Goal: Information Seeking & Learning: Check status

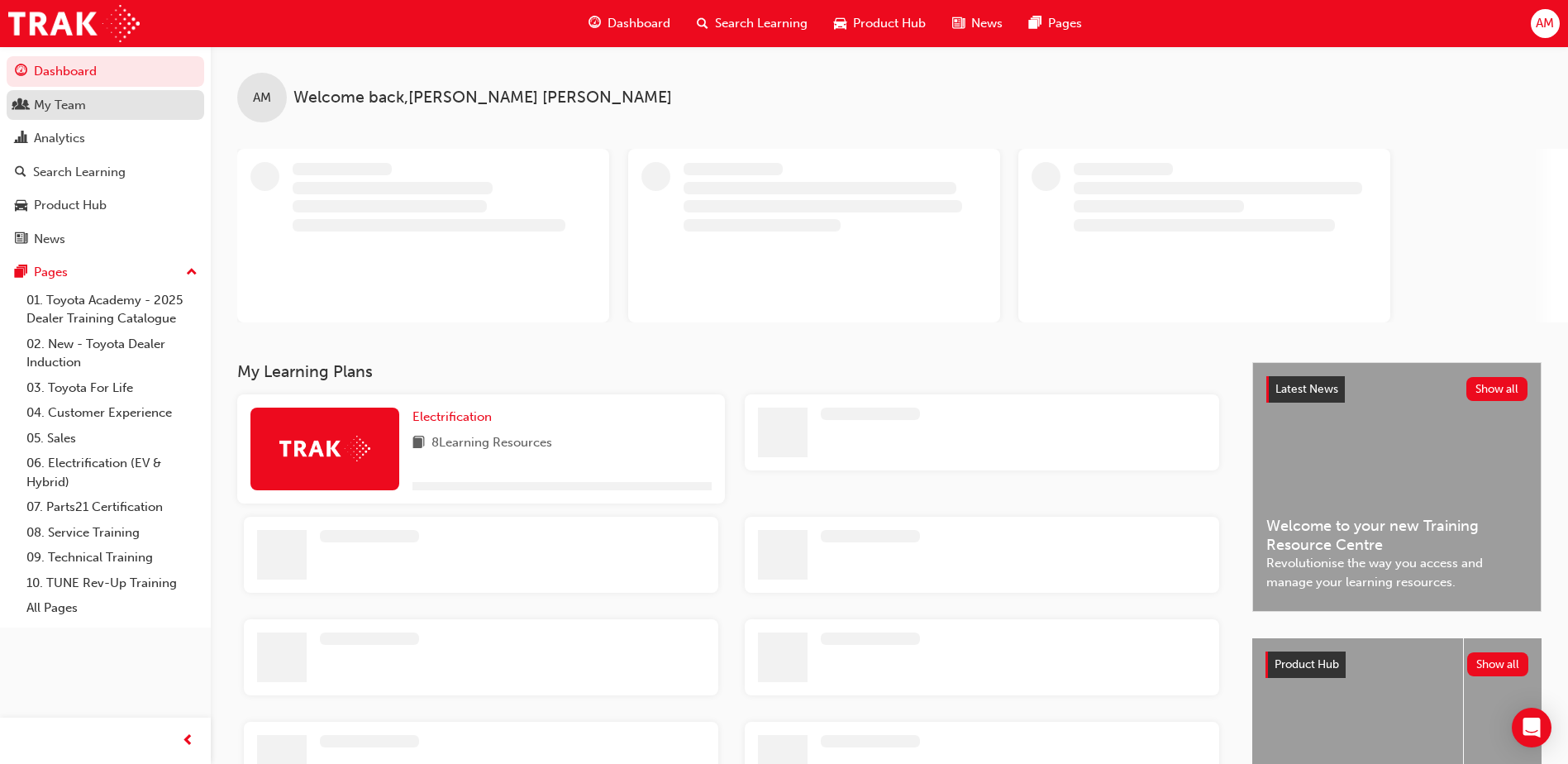
click at [72, 113] on div "My Team" at bounding box center [60, 105] width 52 height 19
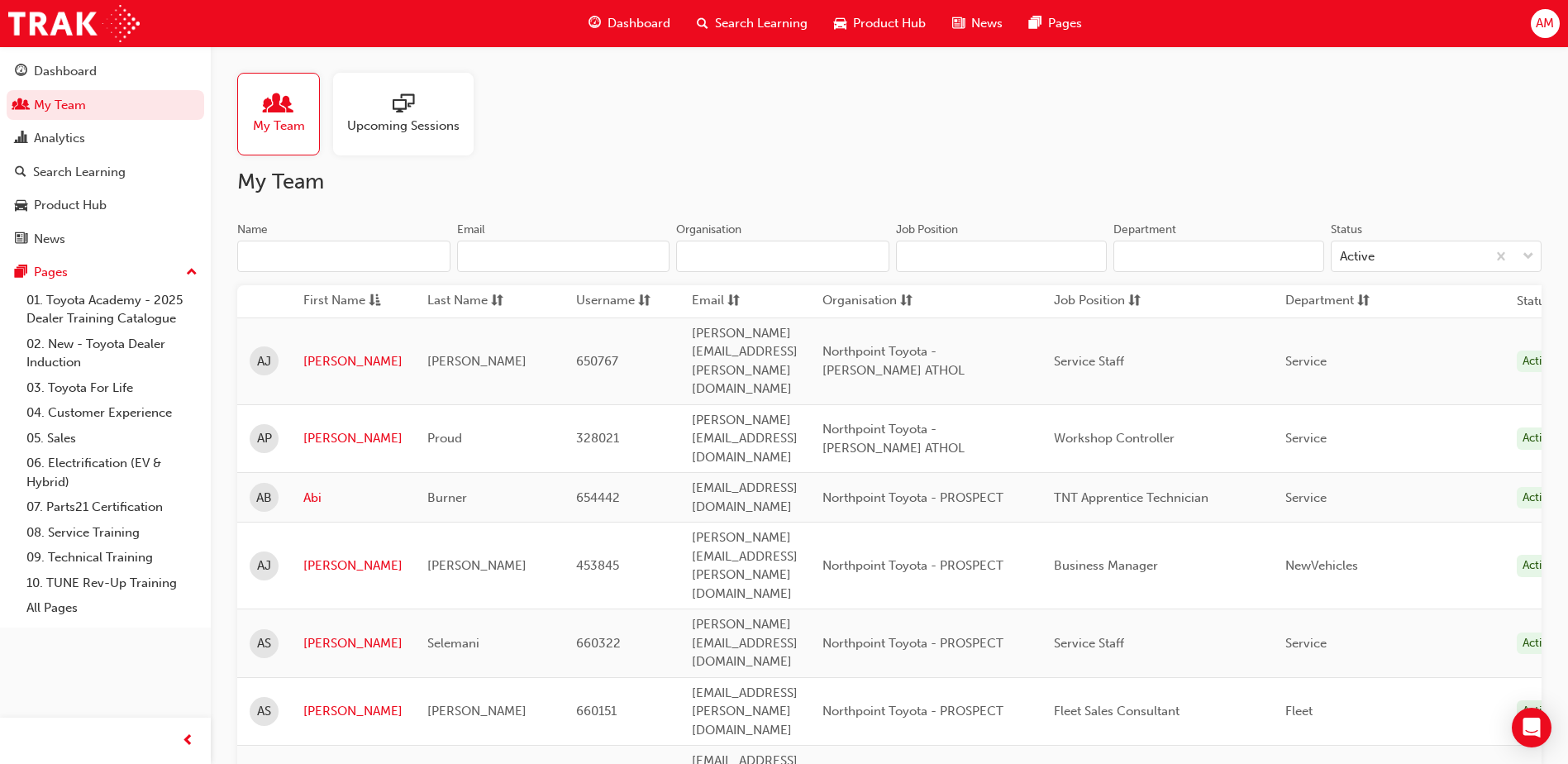
click at [297, 261] on input "Name" at bounding box center [343, 257] width 213 height 32
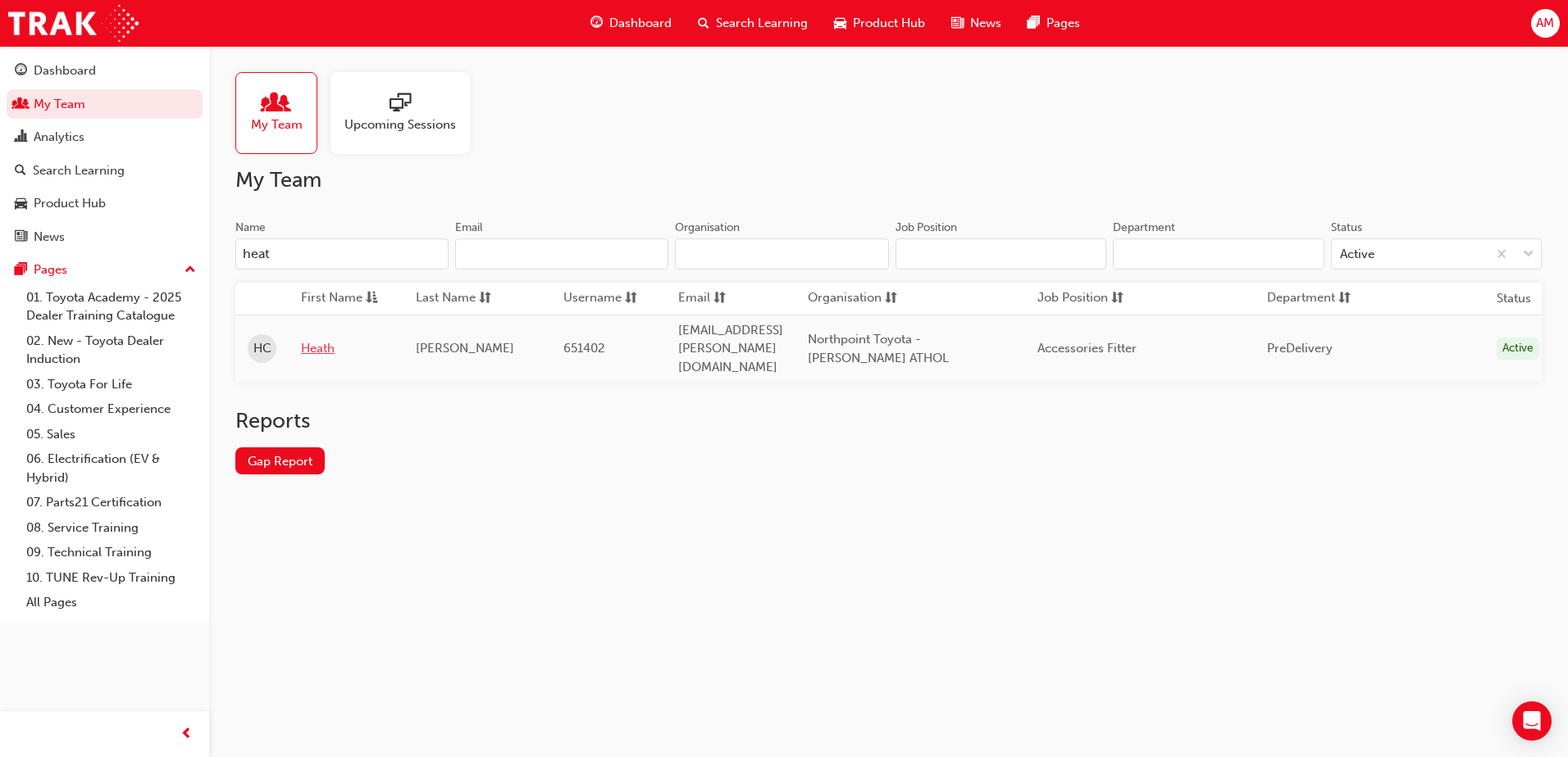
type input "heat"
click at [310, 340] on link "Heath" at bounding box center [346, 349] width 90 height 19
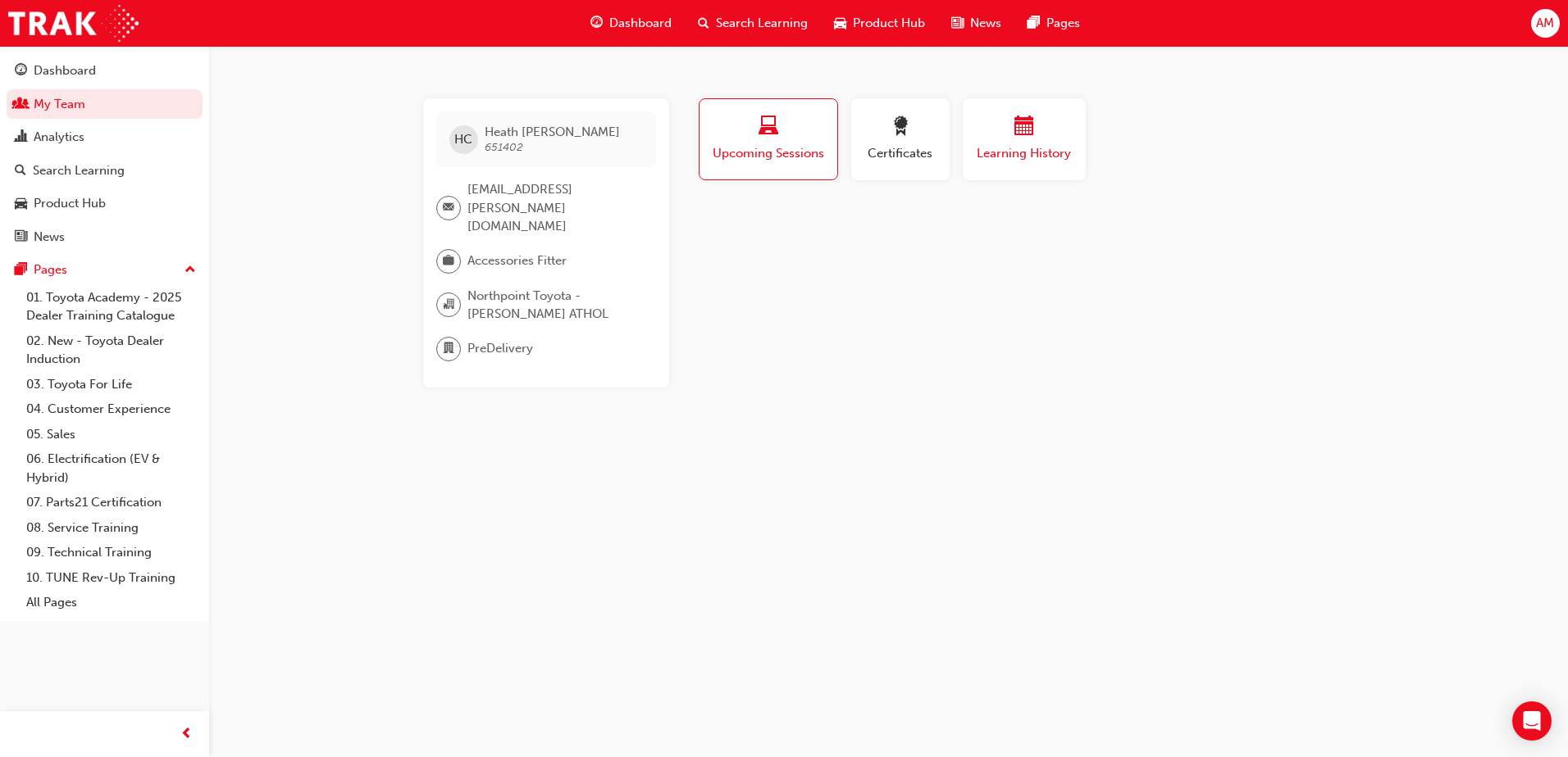
click at [1042, 131] on div "button" at bounding box center [1024, 128] width 99 height 26
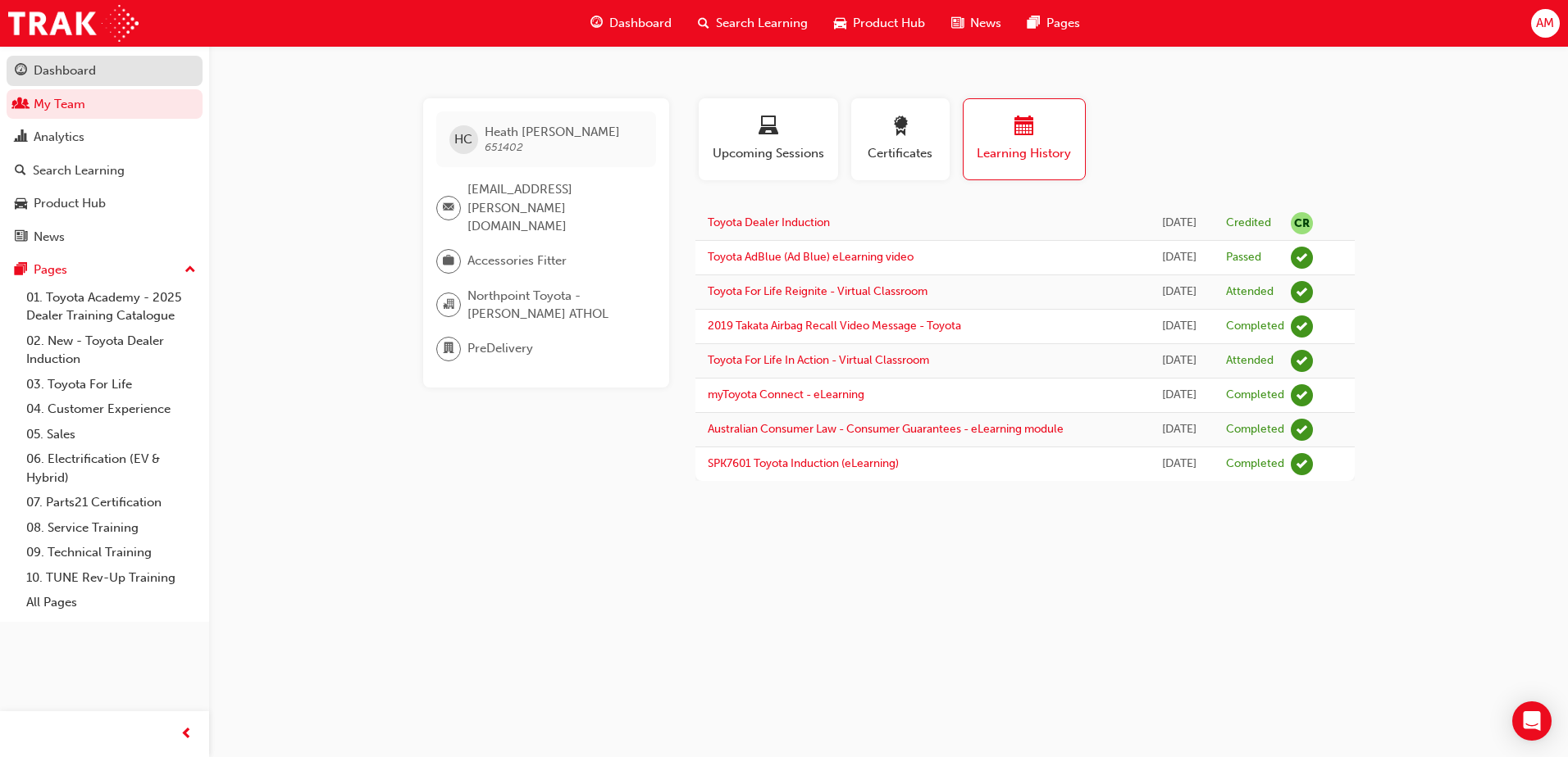
click at [56, 70] on div "Dashboard" at bounding box center [65, 70] width 62 height 19
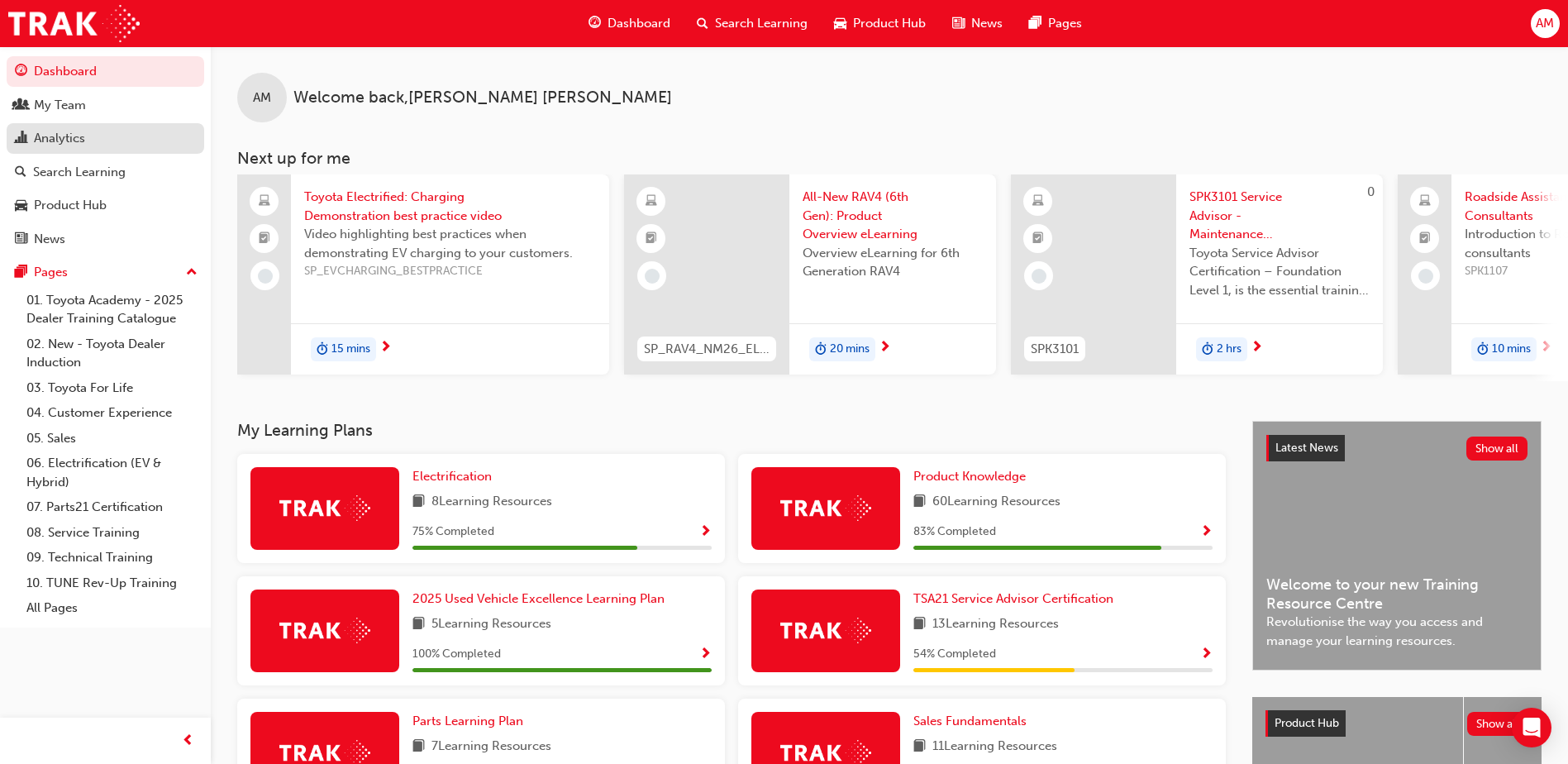
click at [92, 136] on div "Analytics" at bounding box center [105, 138] width 181 height 21
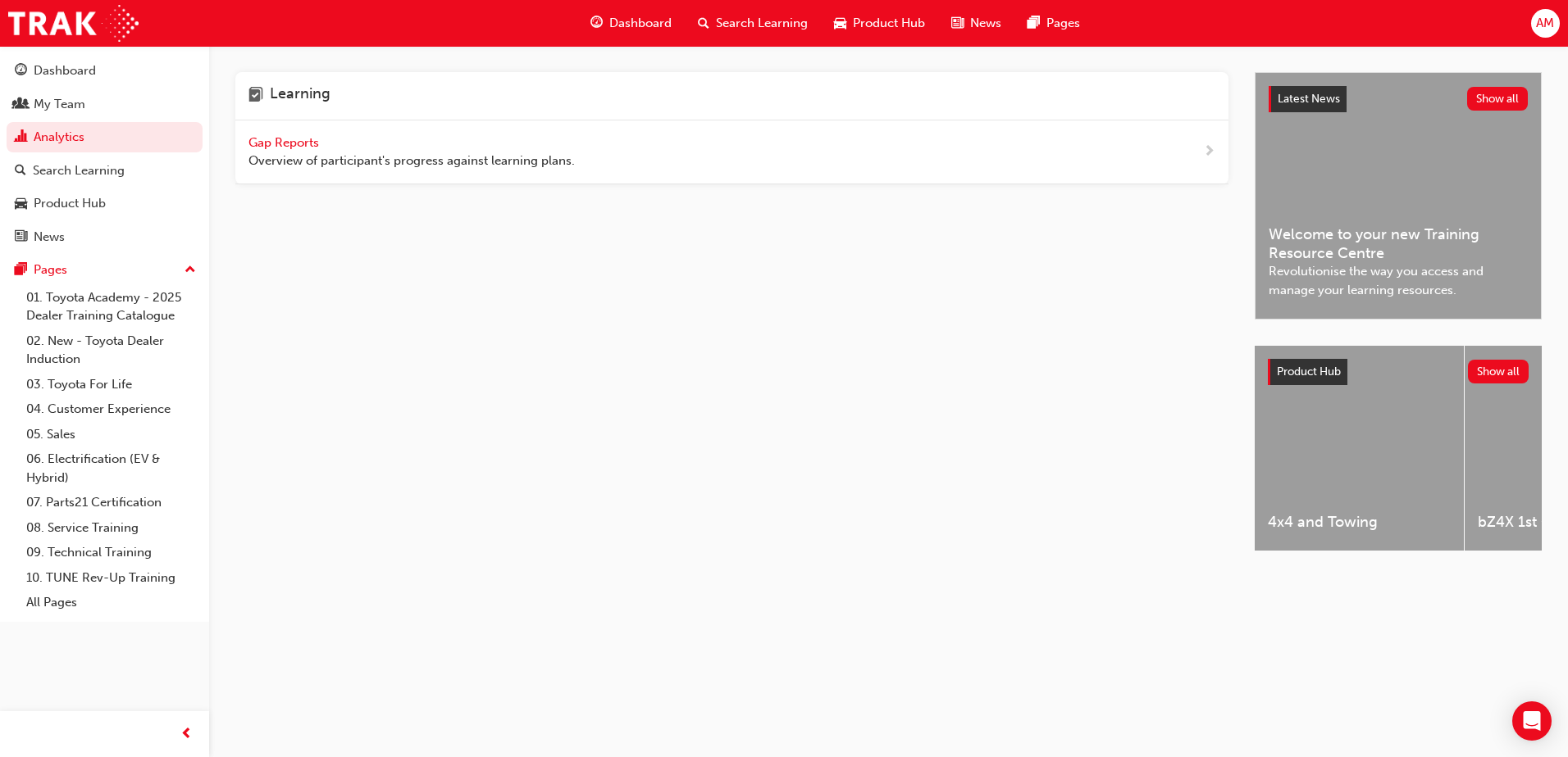
click at [284, 143] on span "Gap Reports" at bounding box center [285, 142] width 74 height 15
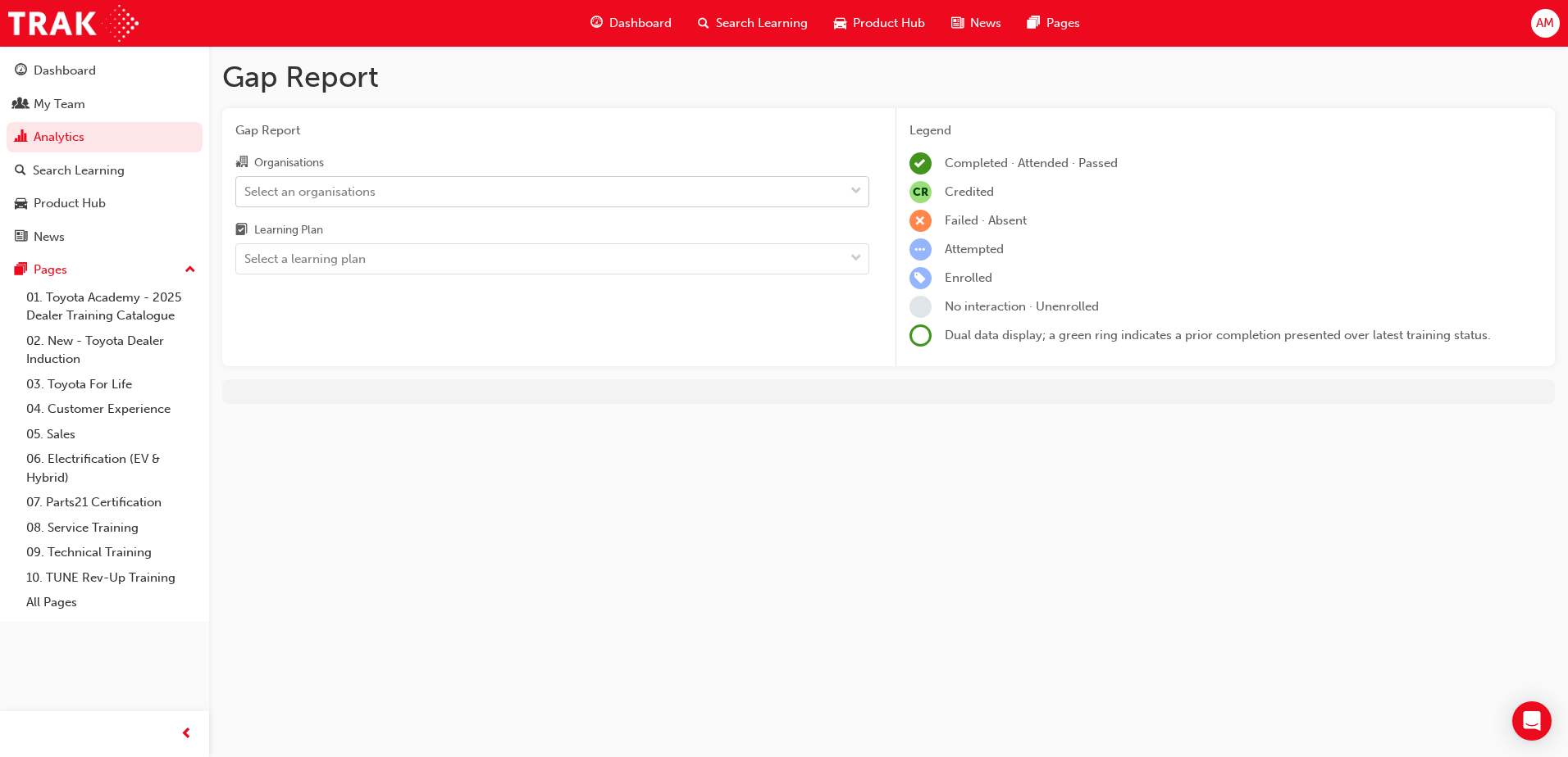
click at [315, 192] on div "Select an organisations" at bounding box center [310, 191] width 131 height 19
click at [246, 192] on input "Organisations Select an organisations" at bounding box center [245, 190] width 2 height 14
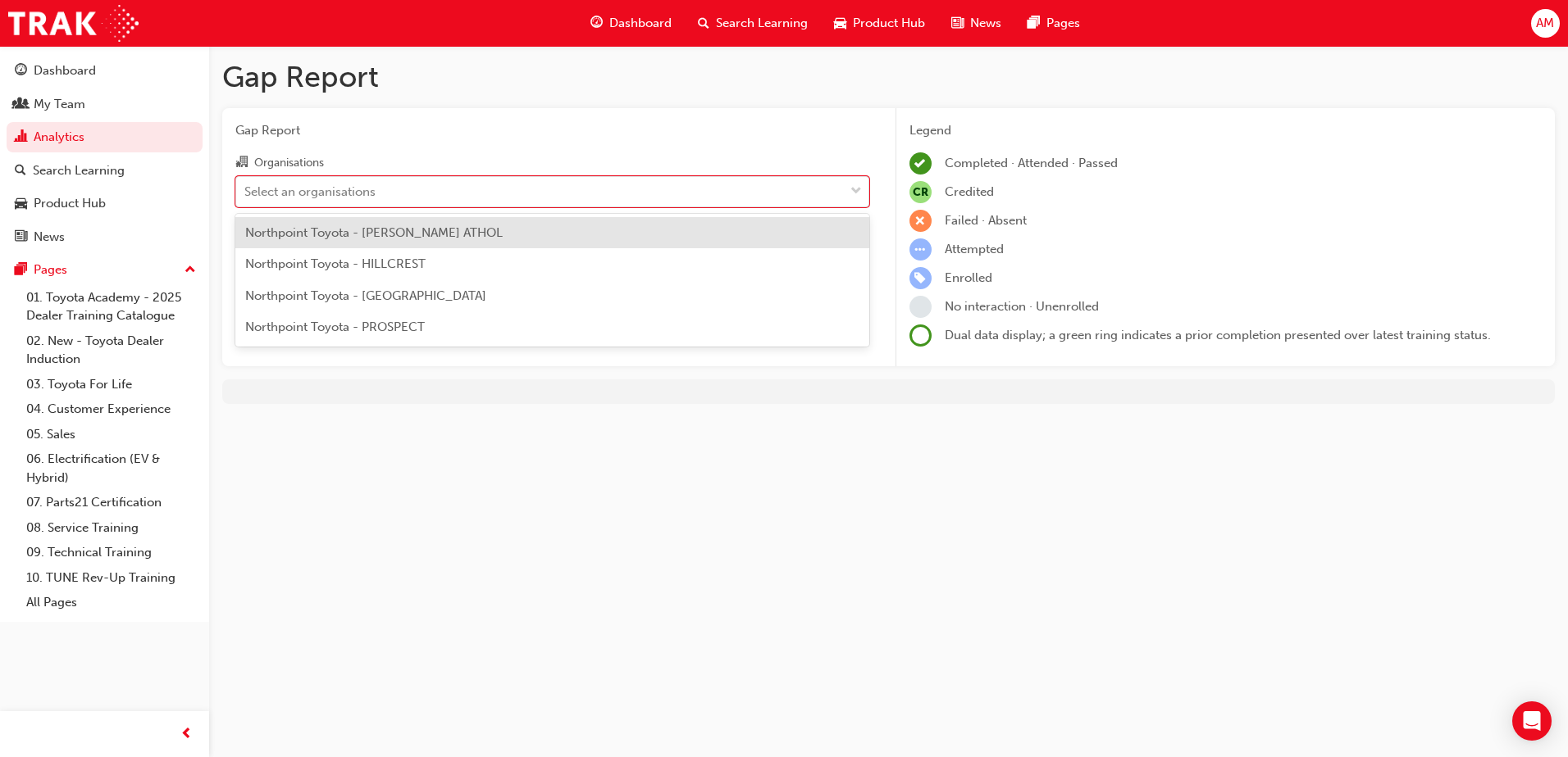
click at [300, 265] on span "Northpoint Toyota - HILLCREST" at bounding box center [336, 264] width 181 height 15
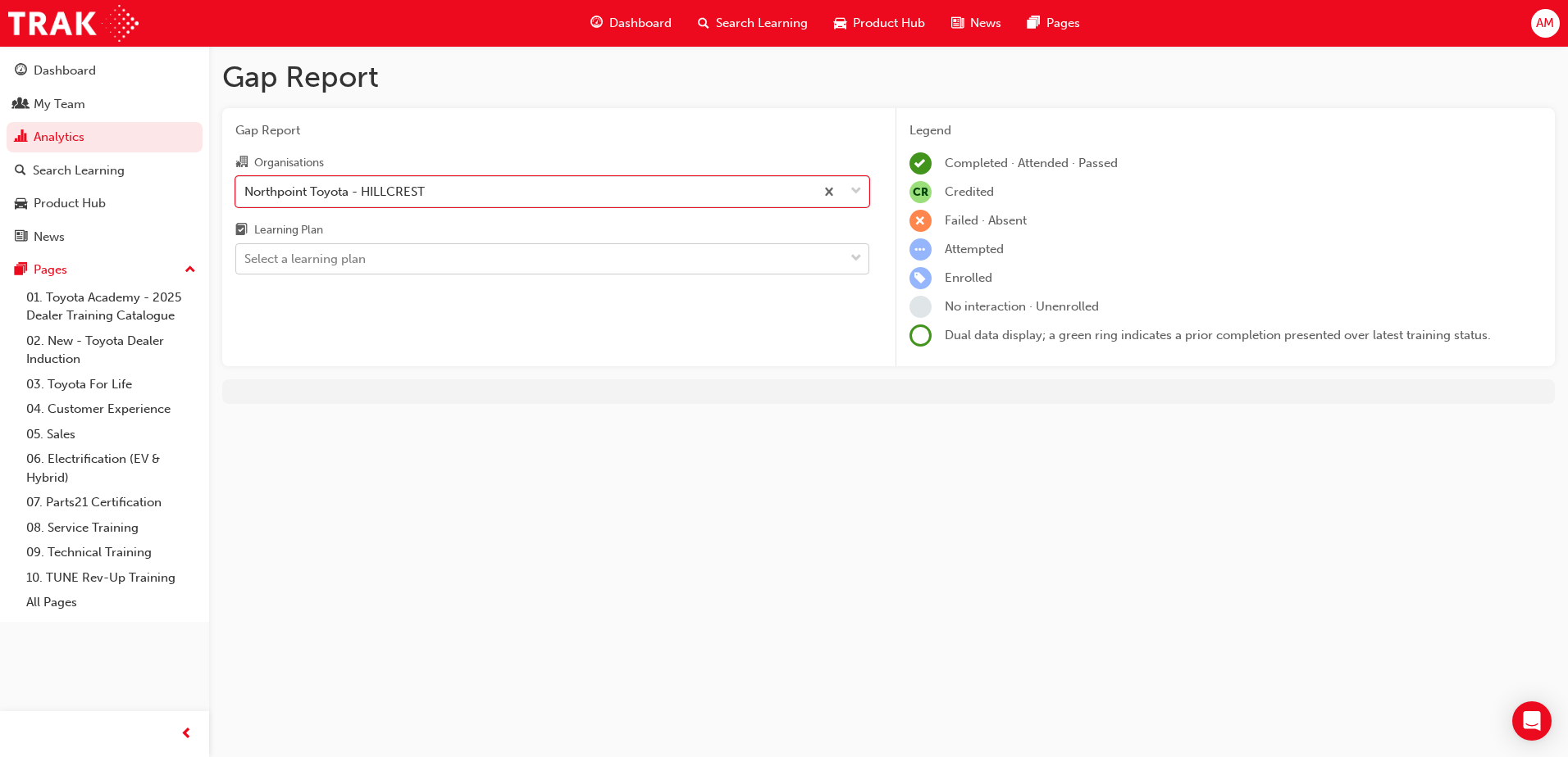
click at [326, 254] on div "Select a learning plan" at bounding box center [305, 259] width 121 height 19
click at [246, 254] on input "Learning Plan Select a learning plan" at bounding box center [245, 258] width 2 height 14
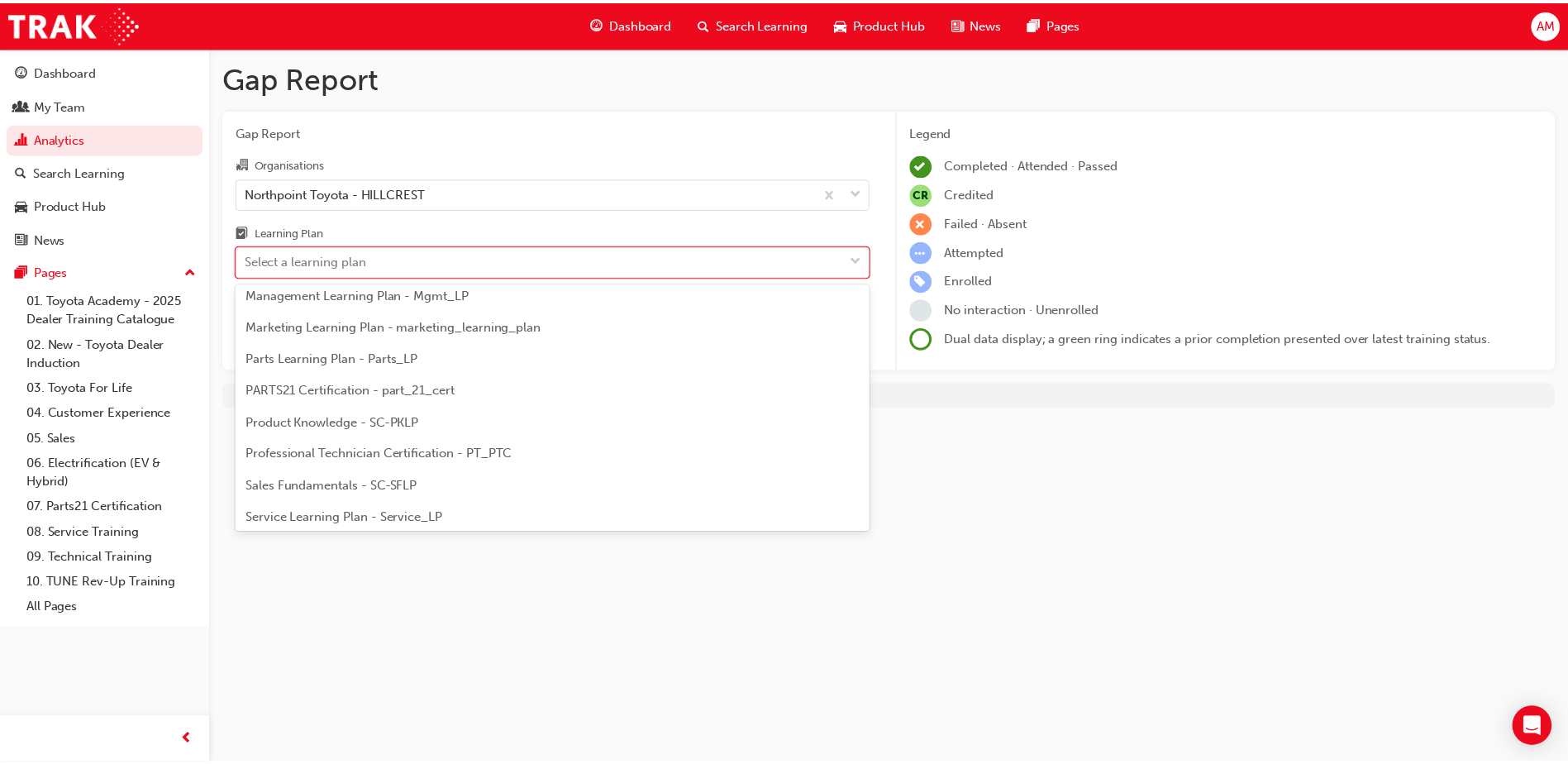
scroll to position [425, 0]
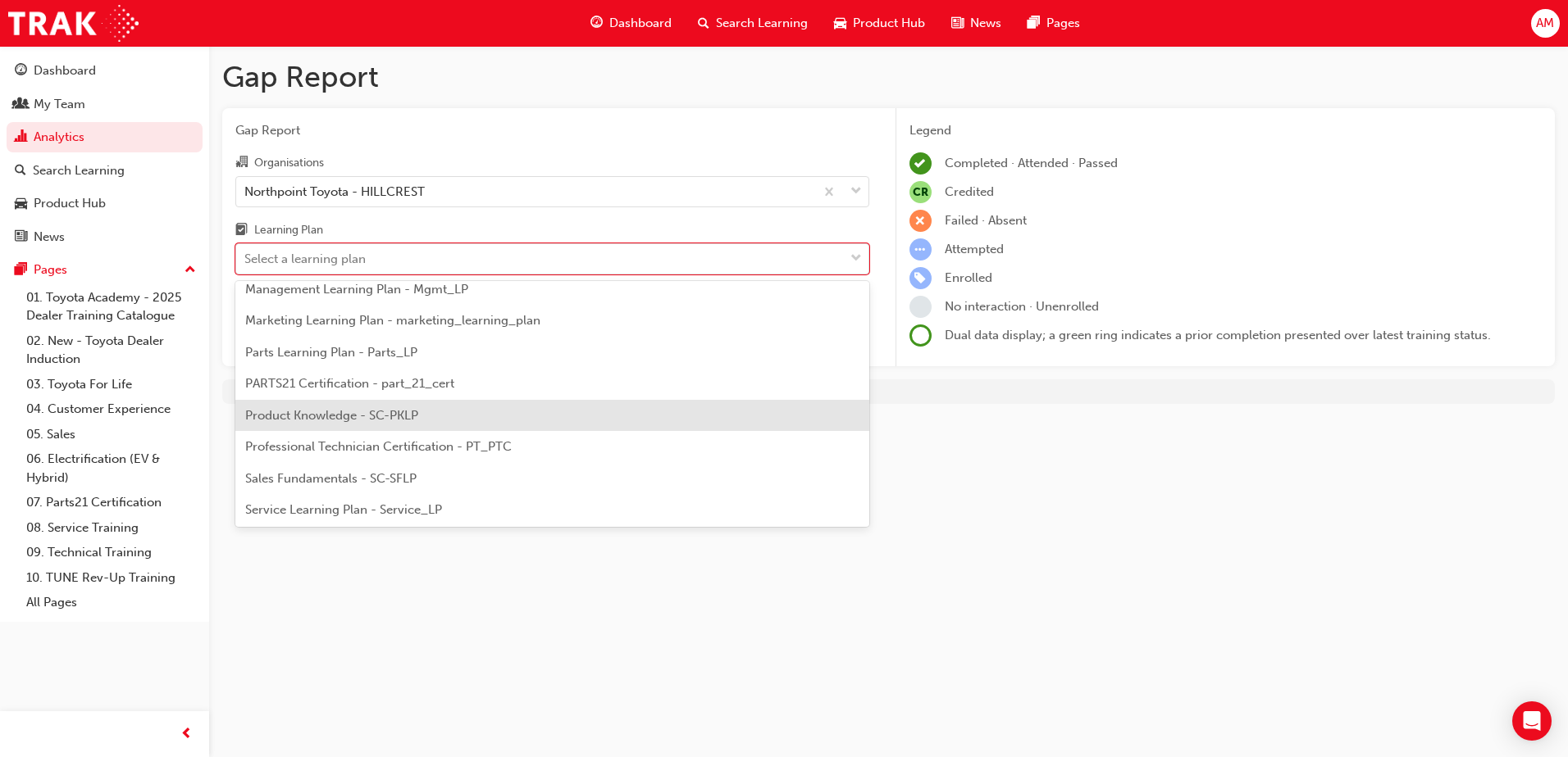
click at [375, 422] on span "Product Knowledge - SC-PKLP" at bounding box center [332, 416] width 173 height 15
